Goal: Task Accomplishment & Management: Complete application form

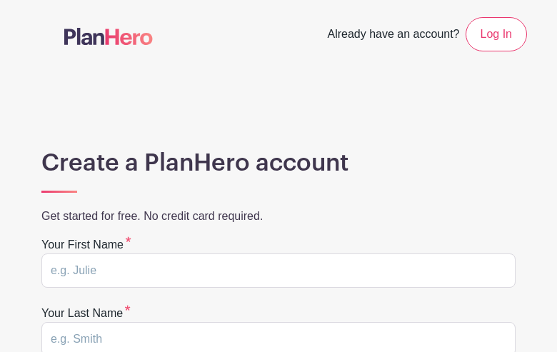
type input "qoEuBdNtzC"
type input "NVAJcNzuyGTp"
type input "beckyengel56@gmail.com"
